Goal: Navigation & Orientation: Find specific page/section

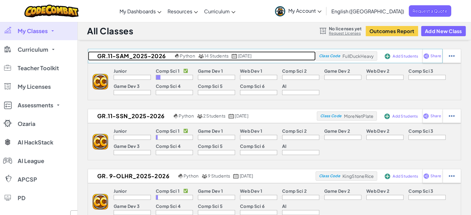
click at [219, 54] on span "14 Students" at bounding box center [216, 56] width 24 height 6
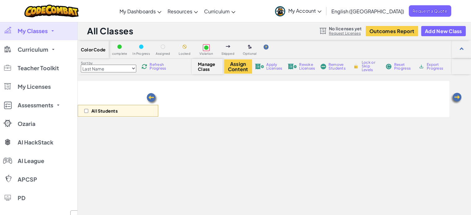
select select "560f1a9f22961295f9427742"
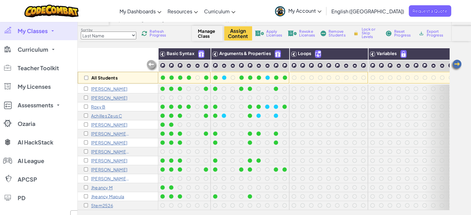
scroll to position [37, 0]
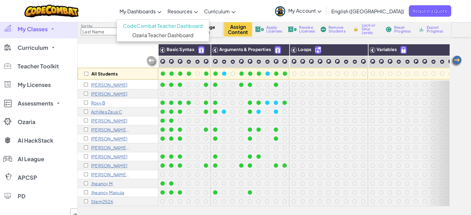
click at [156, 9] on span "My Dashboards" at bounding box center [137, 11] width 36 height 6
click at [164, 37] on link "Ozaria Teacher Dashboard" at bounding box center [163, 35] width 92 height 9
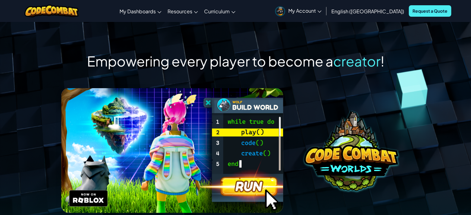
click at [321, 11] on span "My Account" at bounding box center [304, 10] width 33 height 6
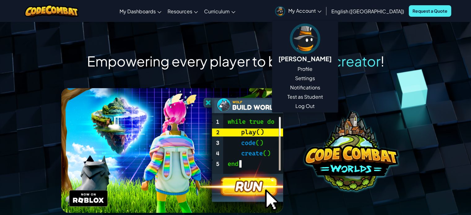
click at [321, 11] on span "My Account" at bounding box center [304, 10] width 33 height 6
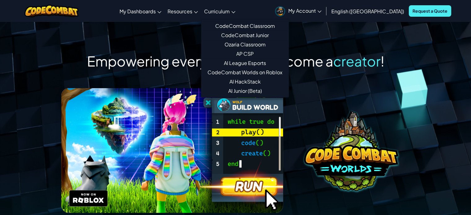
click at [230, 11] on span "Curriculum" at bounding box center [217, 11] width 26 height 6
